Goal: Task Accomplishment & Management: Manage account settings

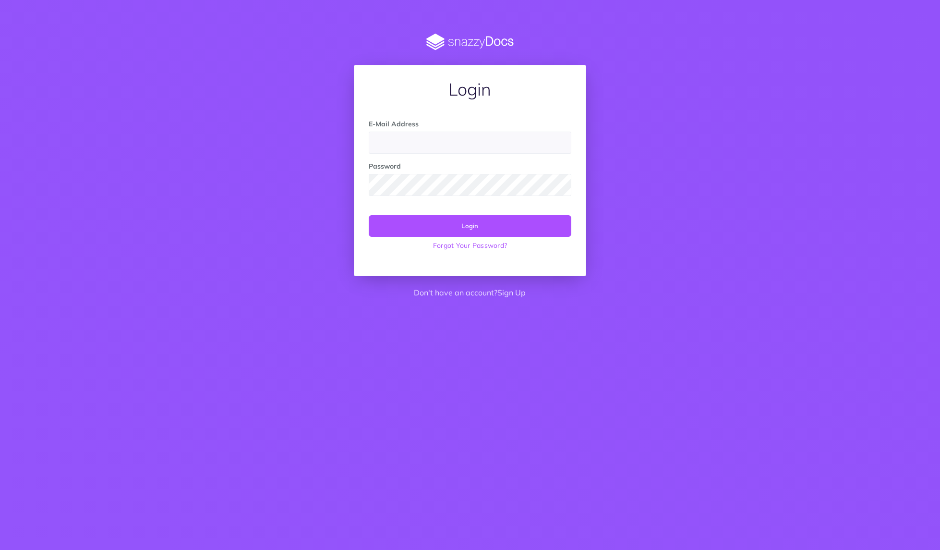
type input "[EMAIL_ADDRESS][DOMAIN_NAME]"
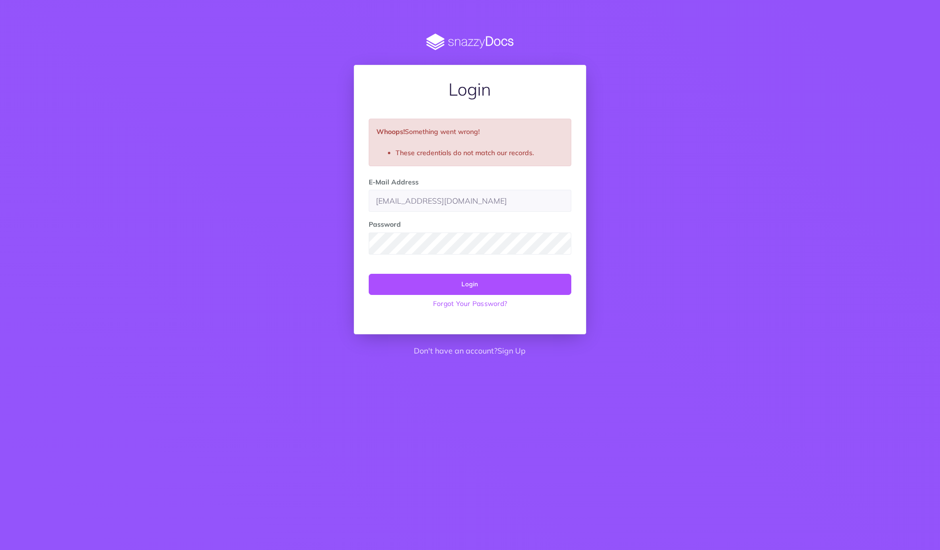
click at [423, 197] on input "info@eeever.it" at bounding box center [470, 201] width 202 height 22
drag, startPoint x: 767, startPoint y: 307, endPoint x: 779, endPoint y: 132, distance: 175.1
click at [763, 304] on div "Login Whoops! Something went wrong! These credentials do not match our records.…" at bounding box center [469, 198] width 739 height 329
click at [403, 199] on input "[EMAIL_ADDRESS][DOMAIN_NAME]" at bounding box center [470, 201] width 202 height 22
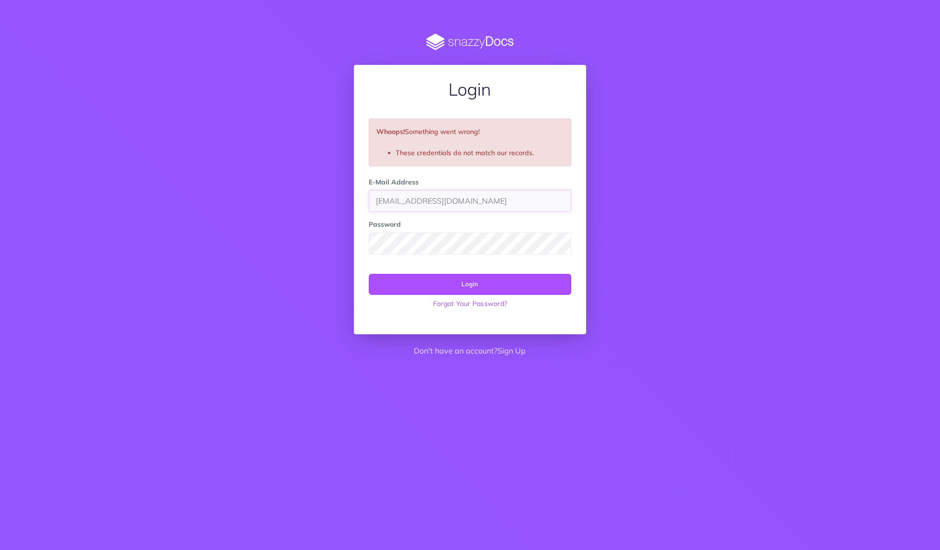
click at [403, 199] on input "[EMAIL_ADDRESS][DOMAIN_NAME]" at bounding box center [470, 201] width 202 height 22
paste input "gregorio.ghedini@ecommerce-school"
type input "gregorio.ghedini@ecommerce-school.it"
click at [543, 281] on button "Login" at bounding box center [470, 284] width 202 height 21
